Goal: Transaction & Acquisition: Download file/media

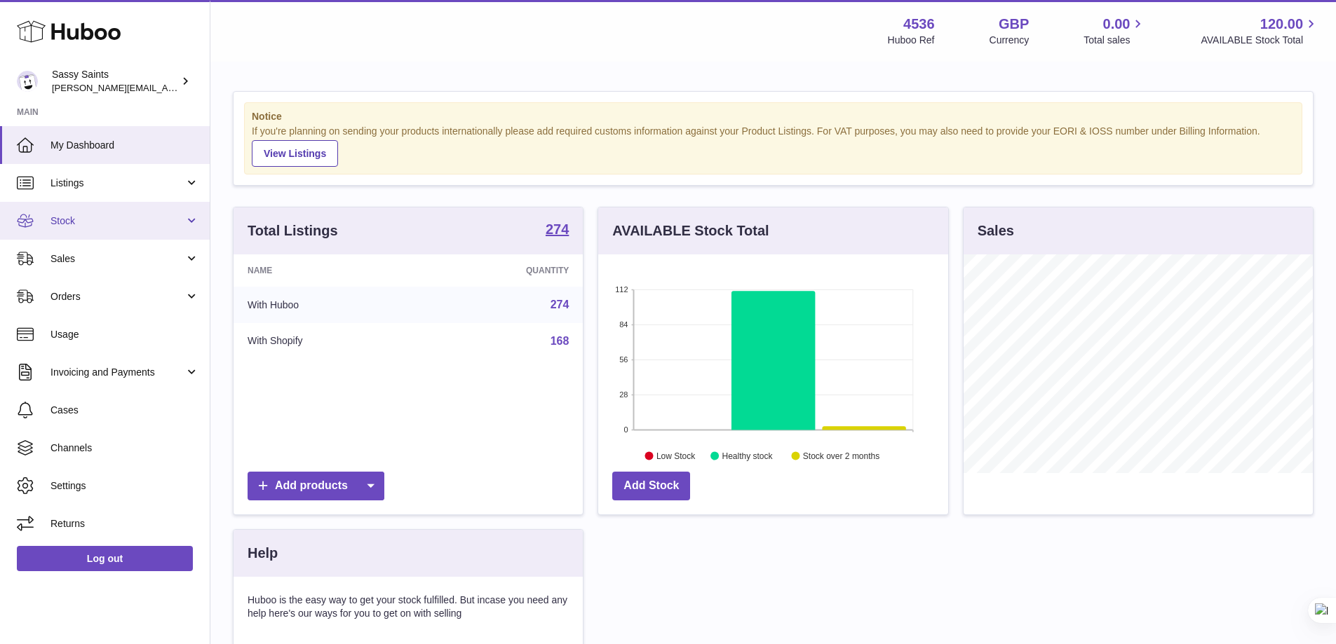
click at [90, 231] on link "Stock" at bounding box center [105, 221] width 210 height 38
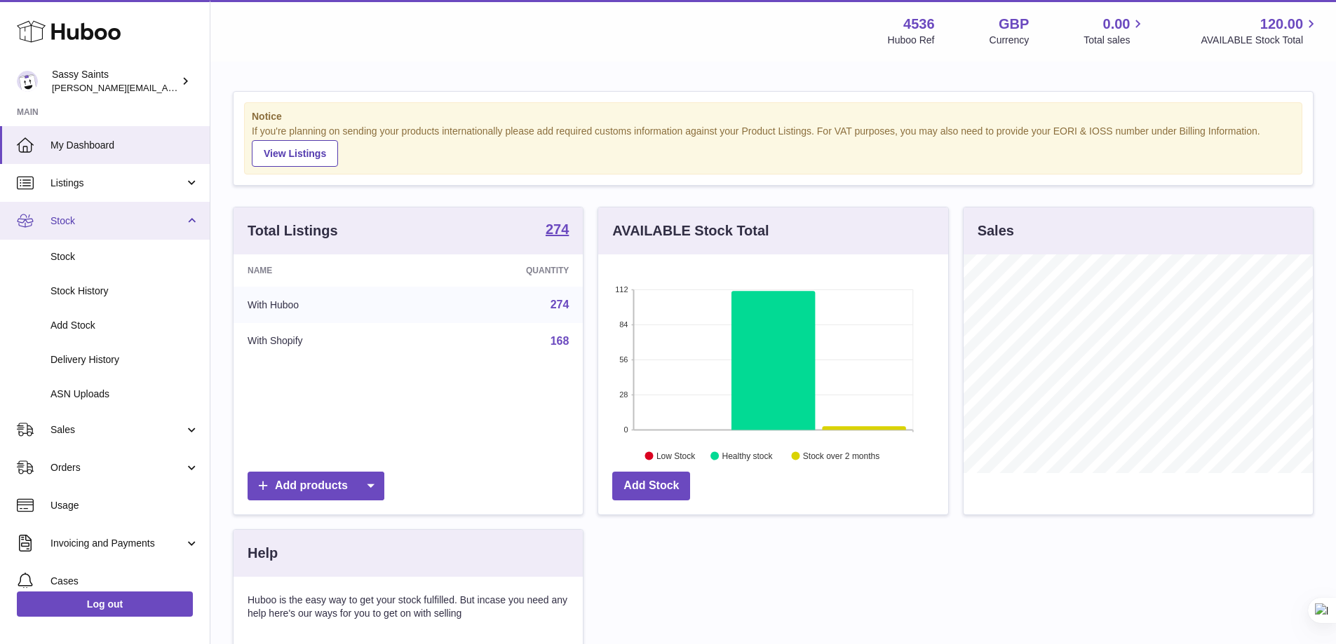
scroll to position [701028, 700897]
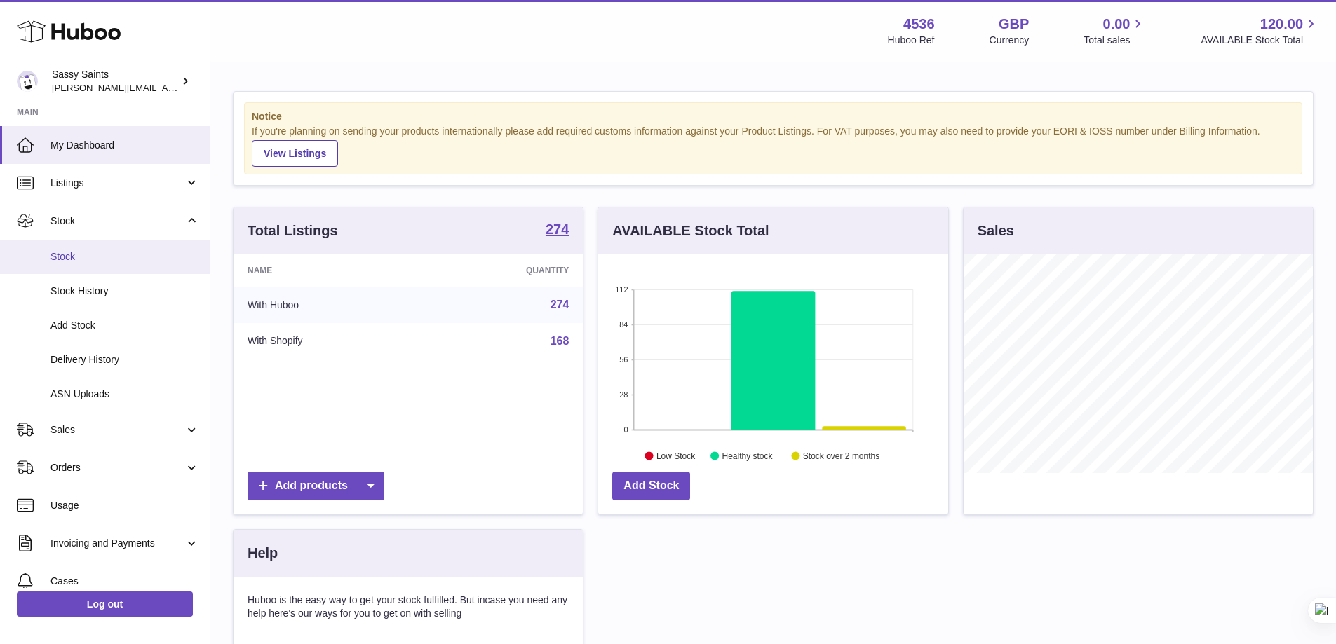
click at [81, 261] on span "Stock" at bounding box center [124, 256] width 149 height 13
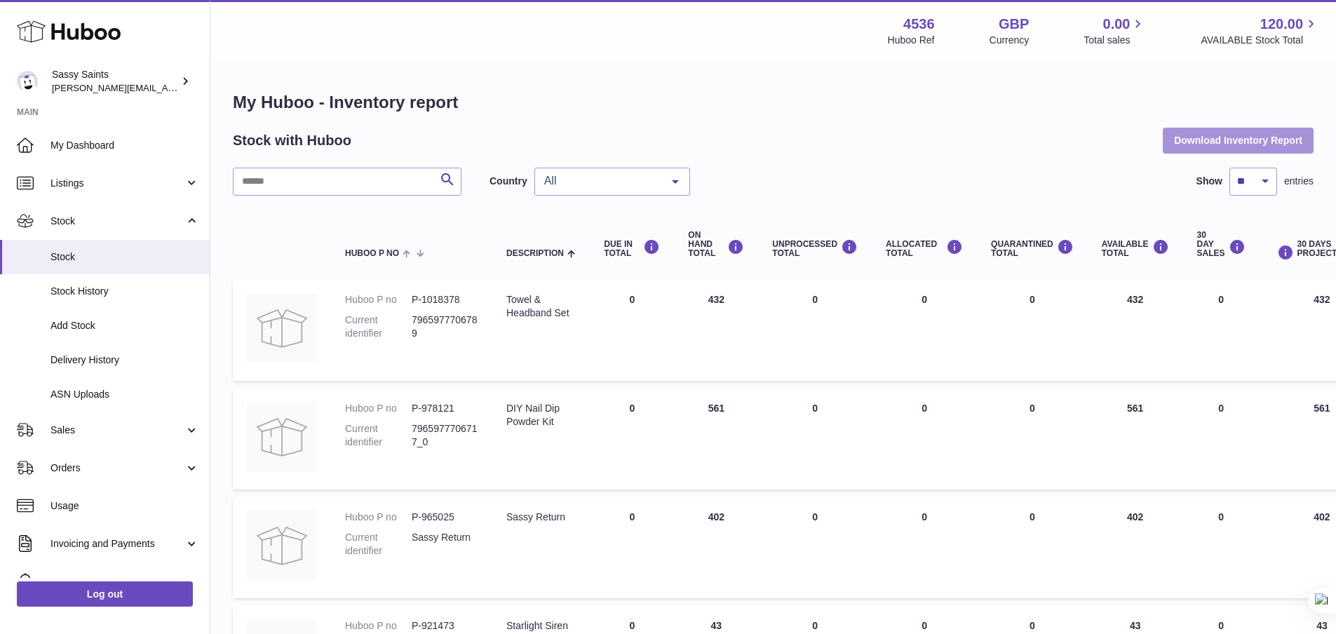
click at [1227, 135] on button "Download Inventory Report" at bounding box center [1238, 140] width 151 height 25
